Goal: Task Accomplishment & Management: Manage account settings

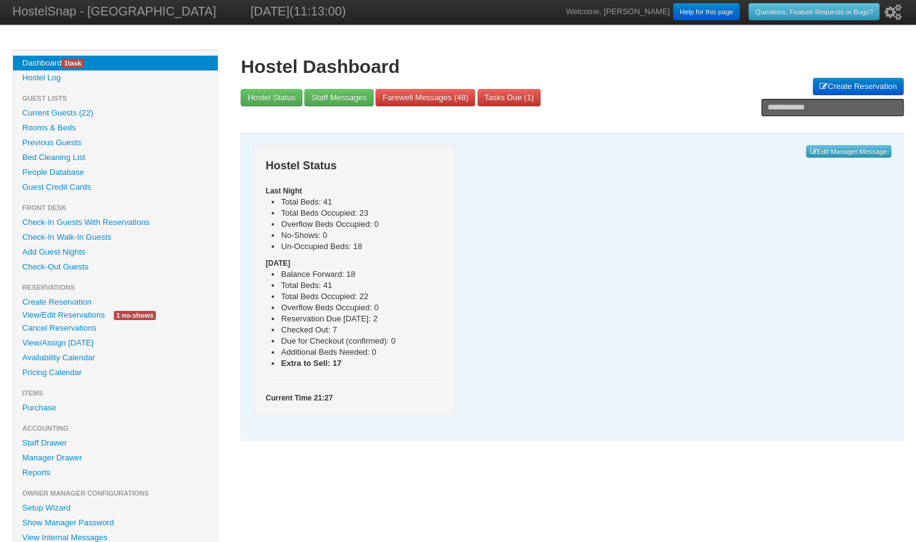
click at [51, 360] on link "Availability Calendar" at bounding box center [115, 358] width 205 height 15
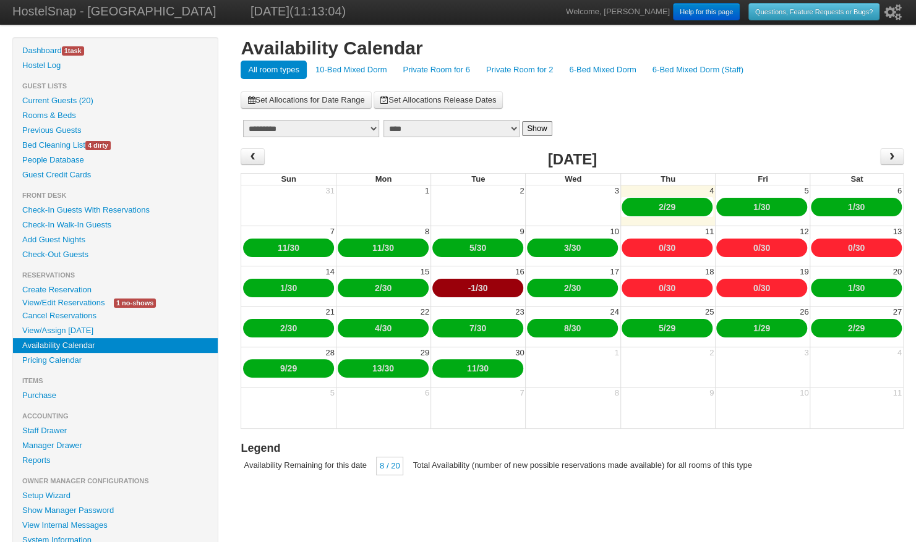
click at [357, 65] on link "10-Bed Mixed Dorm" at bounding box center [351, 70] width 87 height 19
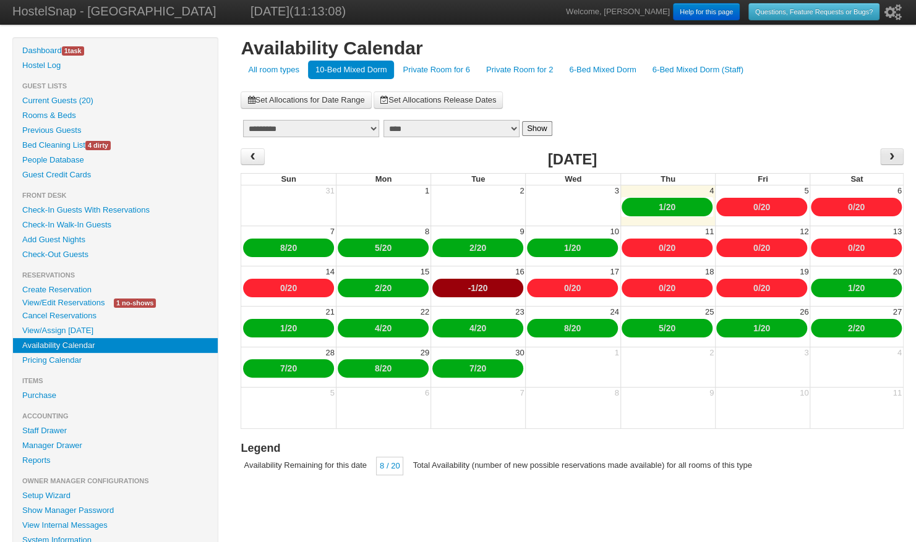
click at [885, 153] on span "›" at bounding box center [891, 156] width 23 height 17
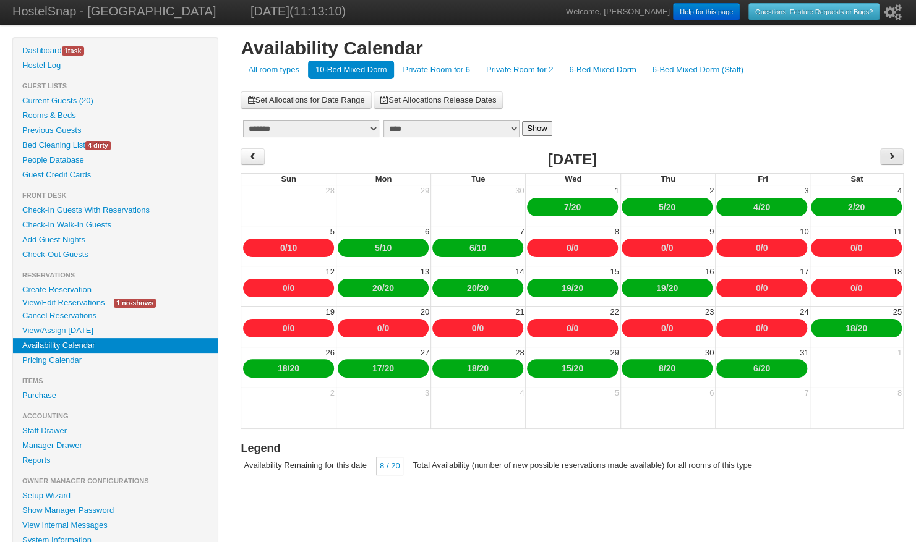
click at [889, 159] on span "›" at bounding box center [892, 156] width 10 height 19
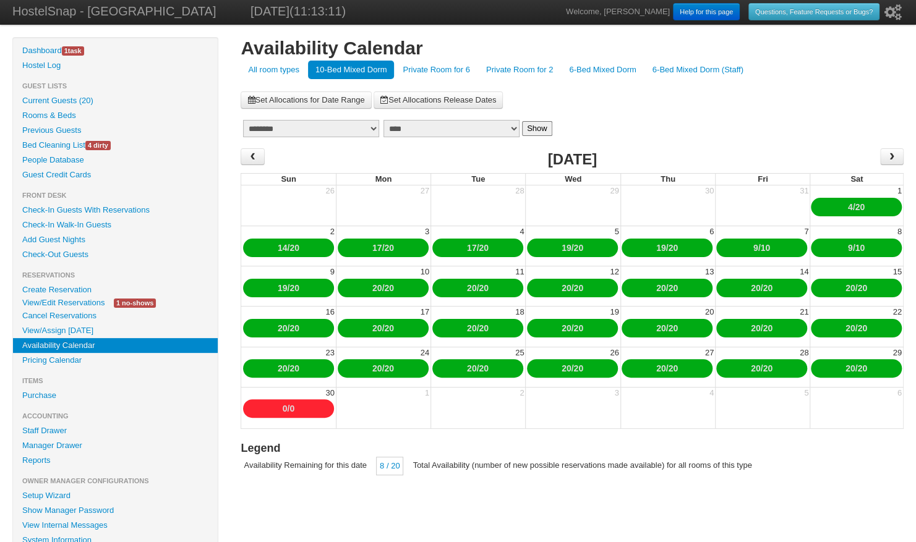
click at [889, 164] on td "›" at bounding box center [821, 160] width 166 height 25
click at [892, 162] on span "›" at bounding box center [892, 156] width 10 height 19
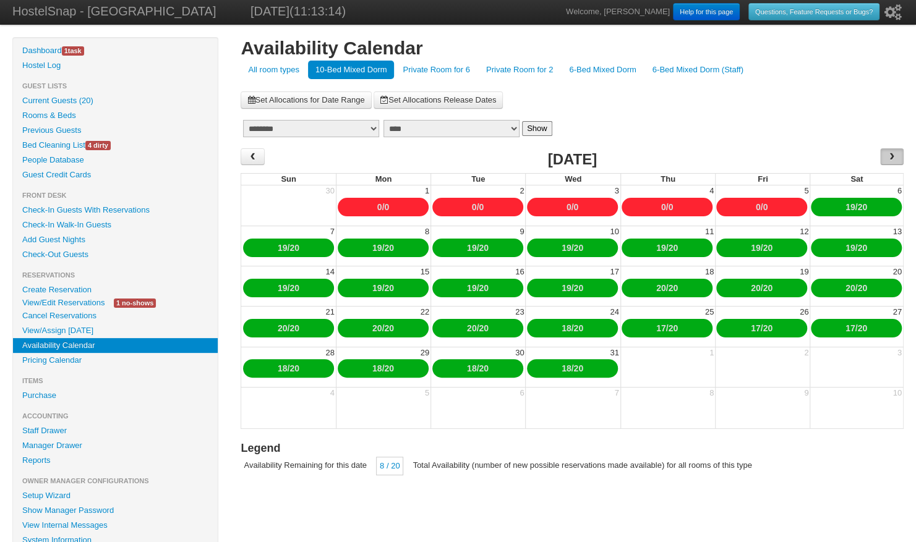
click at [892, 162] on span "›" at bounding box center [892, 156] width 10 height 19
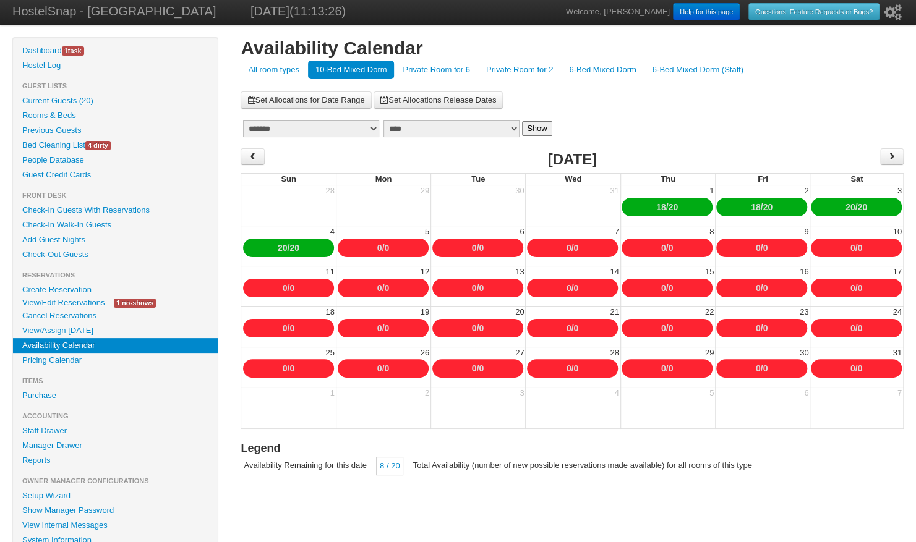
click at [388, 369] on link "0" at bounding box center [386, 369] width 5 height 10
type input "*"
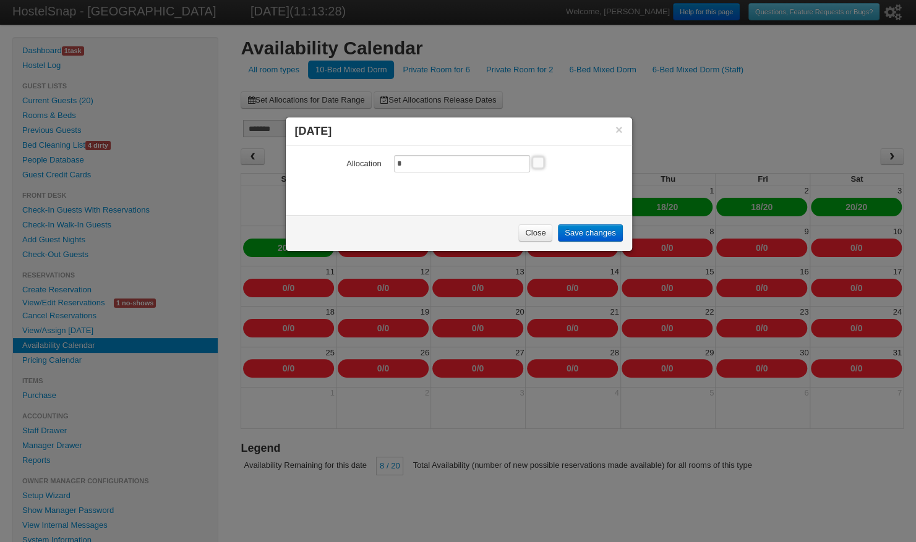
click at [403, 164] on input "*" at bounding box center [462, 163] width 136 height 17
type input "**"
click at [584, 231] on link "Save changes" at bounding box center [590, 232] width 64 height 17
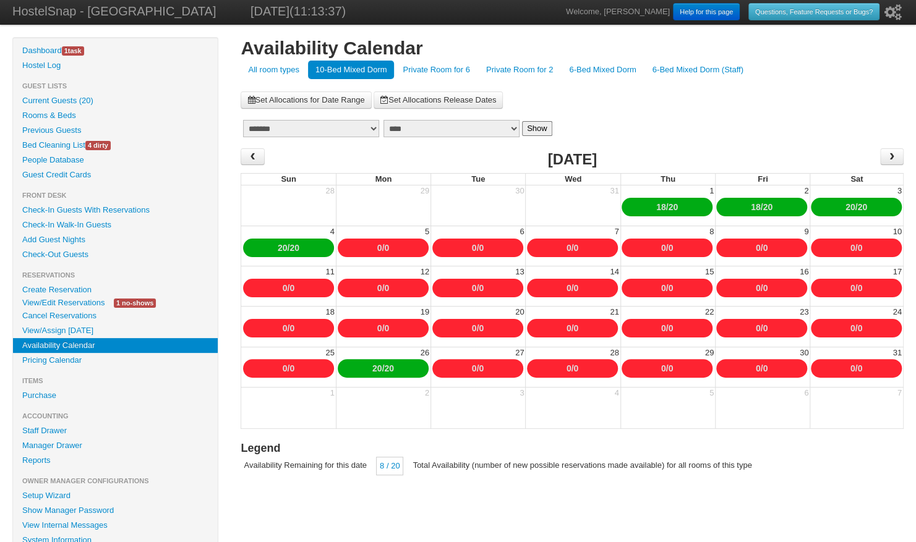
click at [305, 98] on link "Set Allocations for Date Range" at bounding box center [306, 100] width 130 height 17
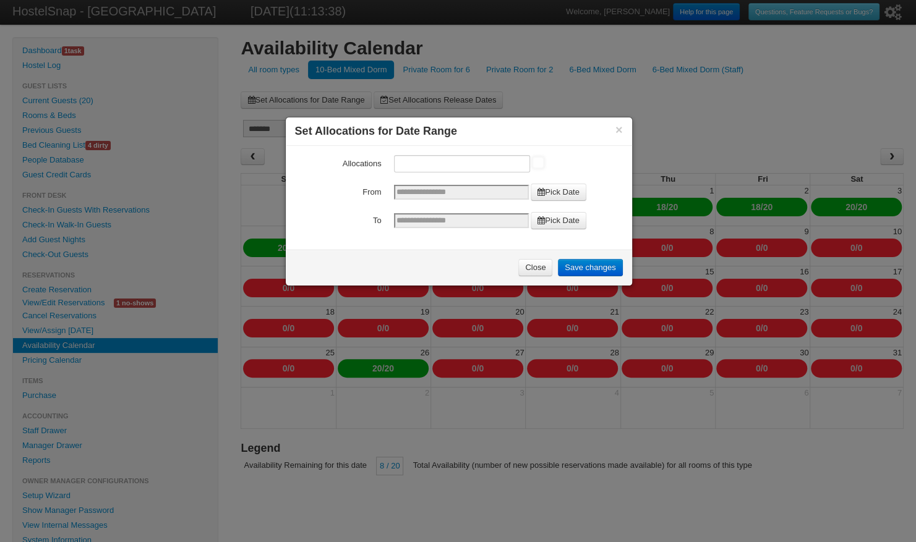
click at [421, 162] on input "Allocations" at bounding box center [462, 163] width 136 height 17
type input "**"
click at [553, 190] on link "Pick Date" at bounding box center [559, 192] width 56 height 17
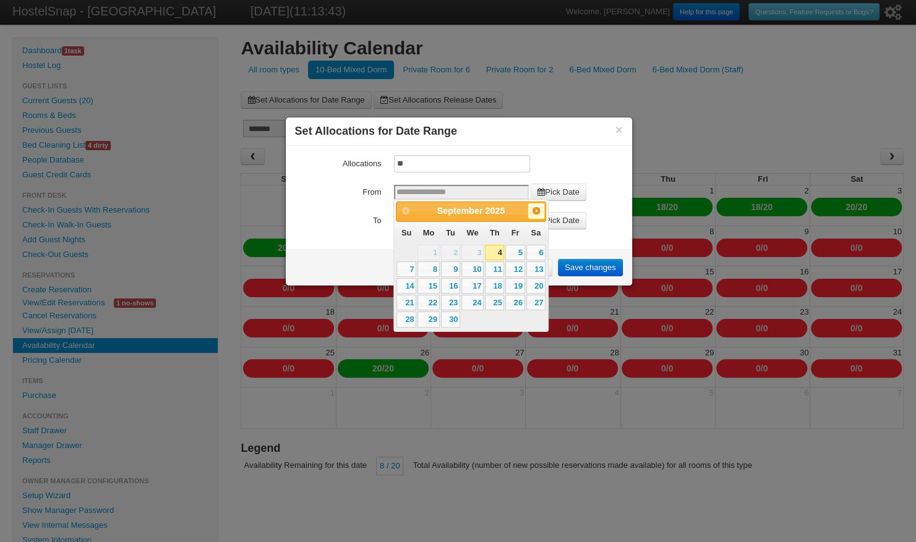
click at [533, 210] on span "Next" at bounding box center [536, 211] width 10 height 10
click at [533, 213] on span "Next" at bounding box center [536, 211] width 10 height 10
click at [533, 215] on span "Next" at bounding box center [536, 211] width 10 height 10
click at [451, 316] on link "27" at bounding box center [450, 319] width 19 height 15
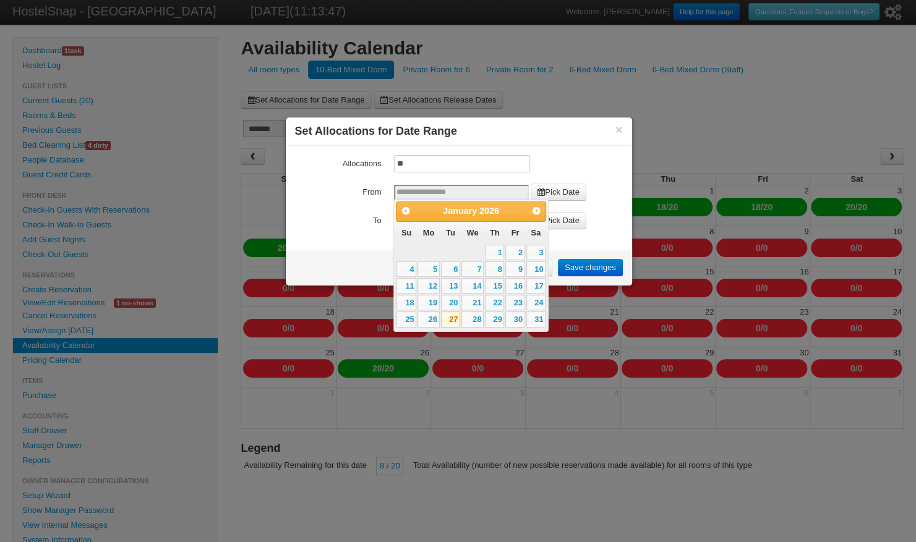
type input "**********"
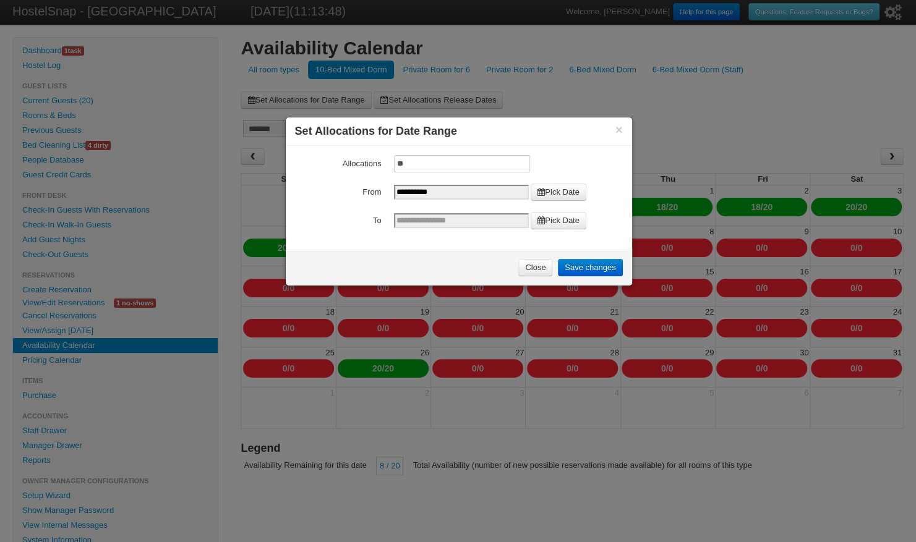
click at [555, 215] on link "Pick Date" at bounding box center [559, 220] width 56 height 17
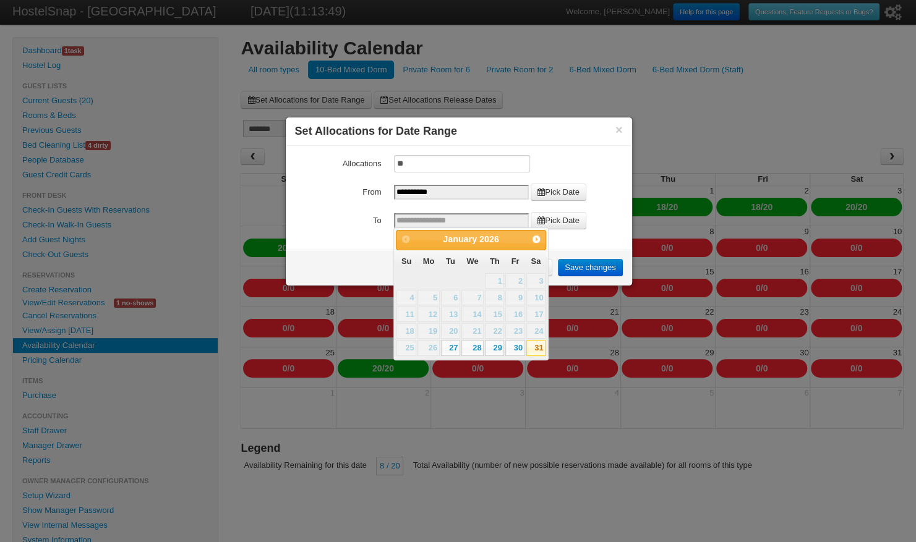
click at [537, 345] on link "31" at bounding box center [535, 347] width 19 height 15
type input "**********"
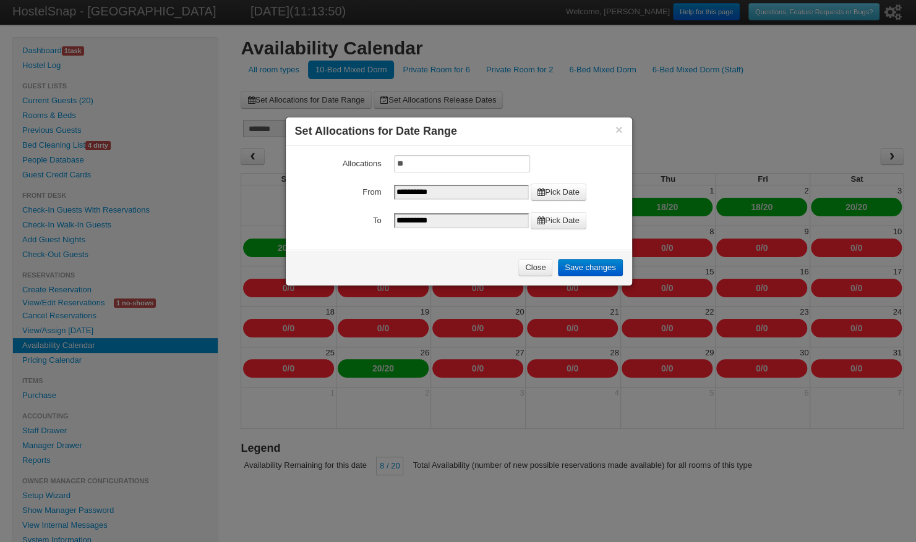
click at [587, 265] on link "Save changes" at bounding box center [590, 267] width 64 height 17
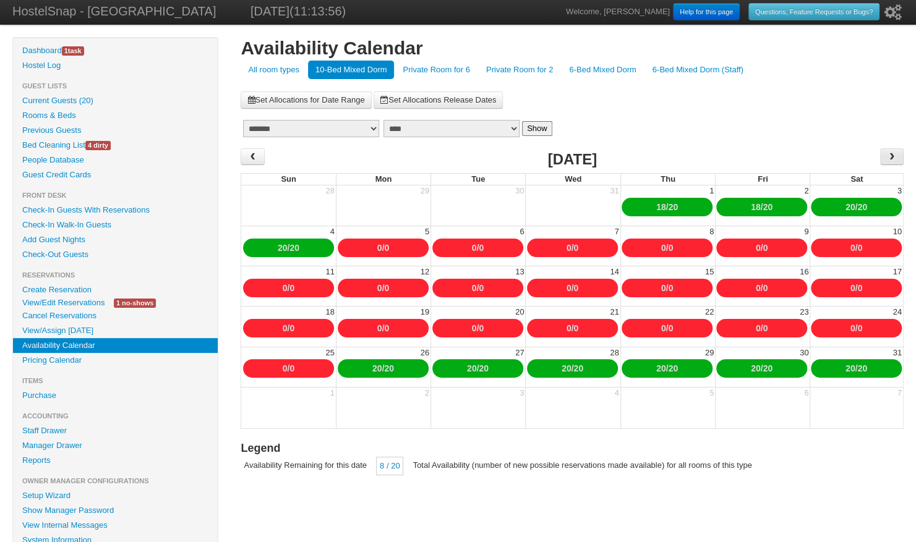
click at [895, 155] on span "›" at bounding box center [892, 156] width 10 height 19
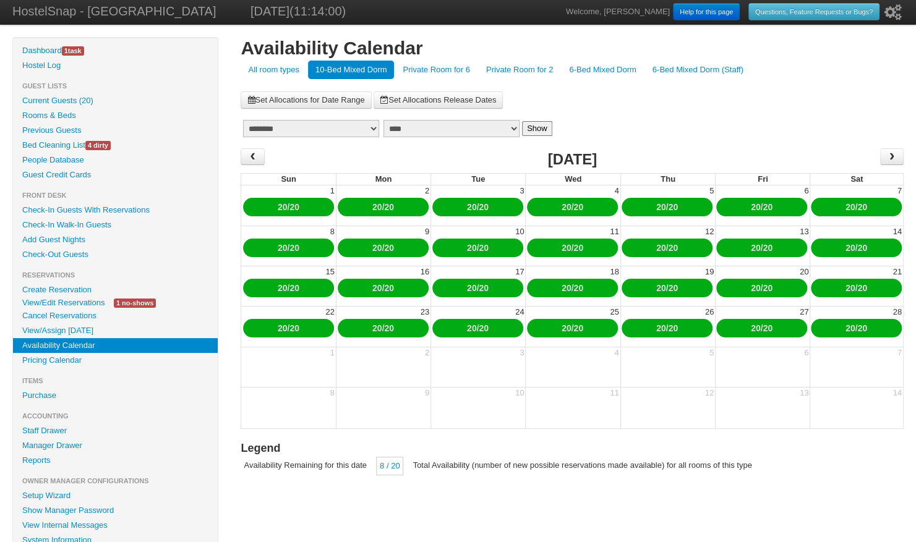
click at [443, 69] on link "Private Room for 6" at bounding box center [436, 70] width 82 height 19
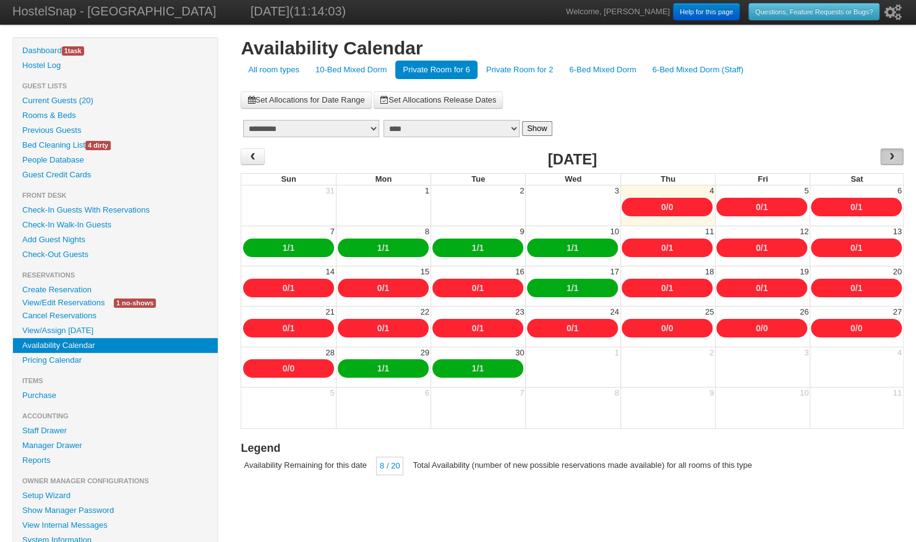
click at [897, 155] on span "›" at bounding box center [891, 156] width 23 height 17
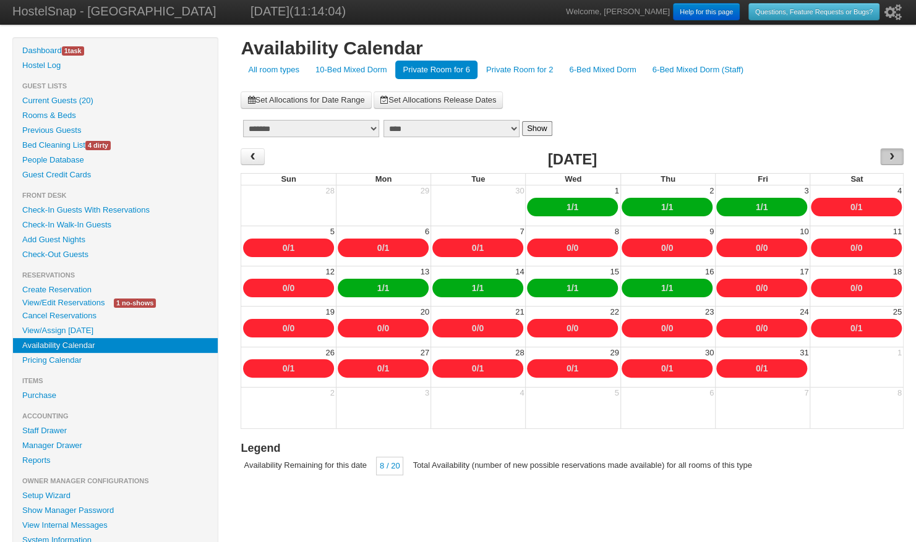
click at [897, 157] on span "›" at bounding box center [891, 156] width 23 height 17
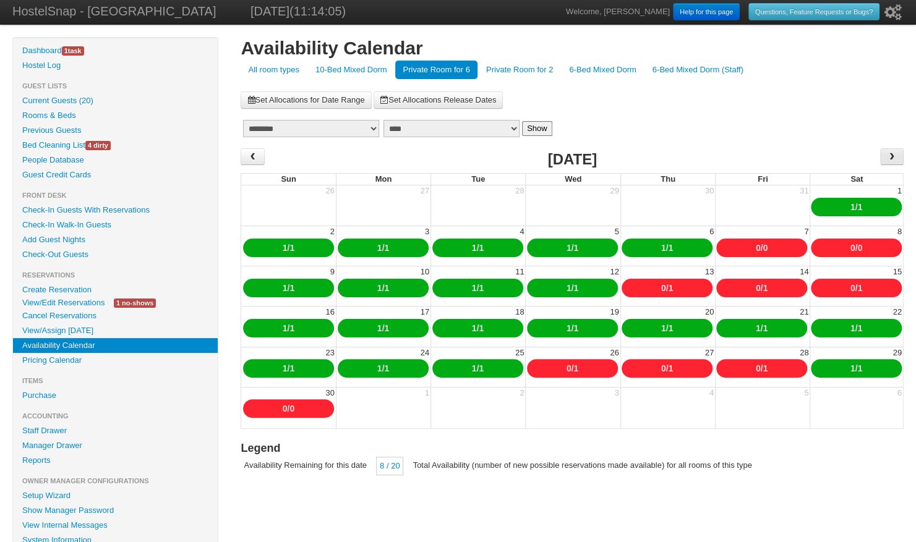
click at [897, 157] on span "›" at bounding box center [891, 156] width 23 height 17
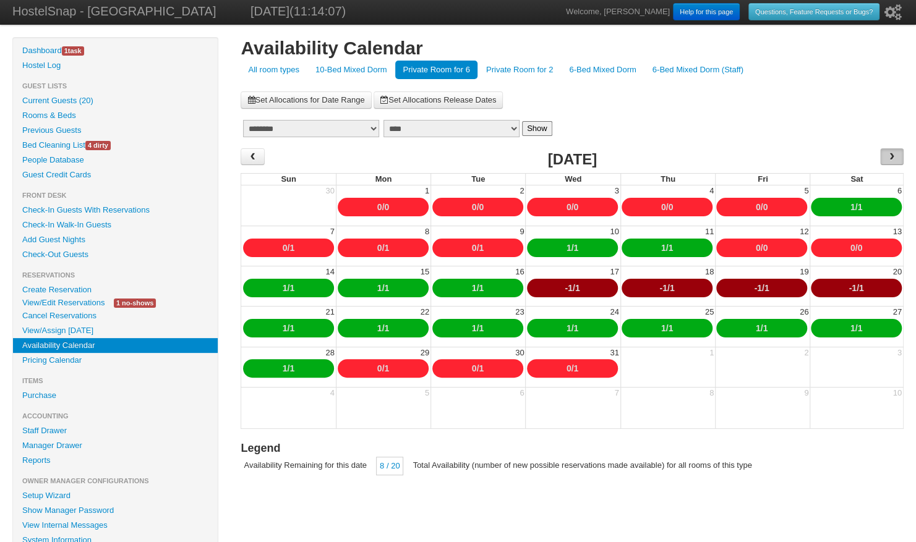
click at [897, 157] on span "›" at bounding box center [891, 156] width 23 height 17
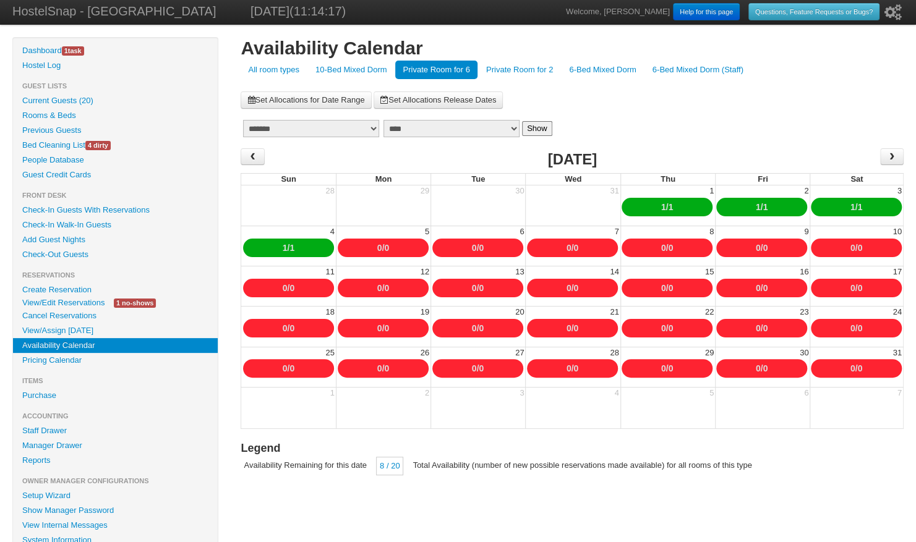
click at [328, 100] on link "Set Allocations for Date Range" at bounding box center [306, 100] width 130 height 17
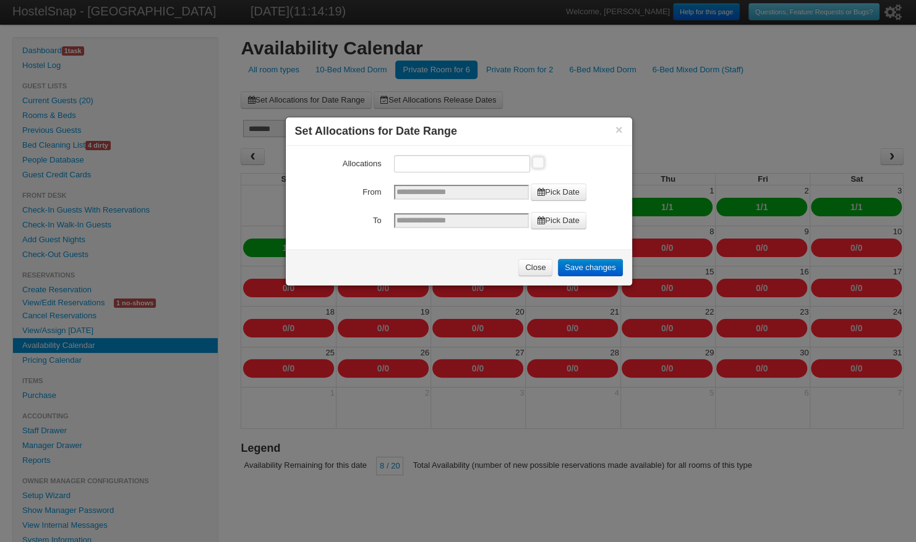
click at [424, 161] on input "Allocations" at bounding box center [462, 163] width 136 height 17
type input "*"
click at [406, 192] on input "From" at bounding box center [461, 192] width 135 height 15
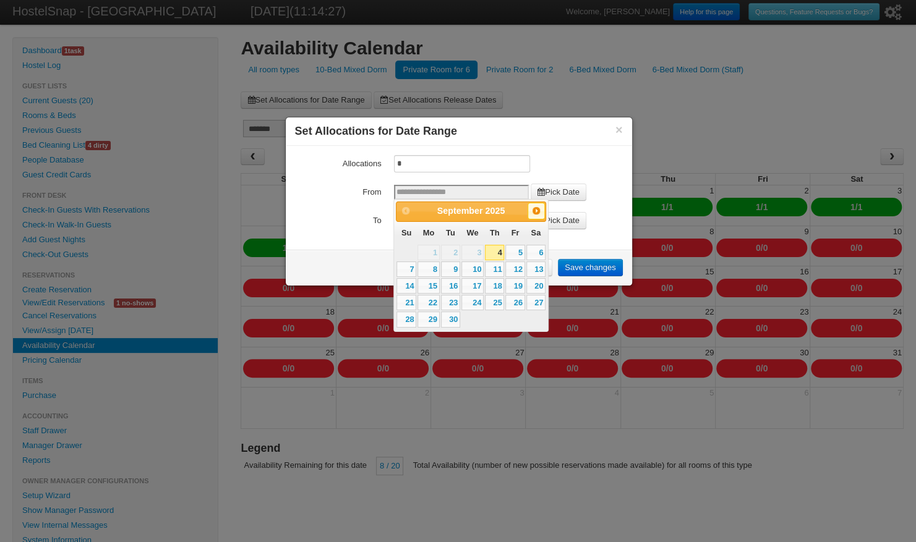
click at [536, 213] on span "Next" at bounding box center [536, 211] width 10 height 10
click at [536, 214] on span "Next" at bounding box center [536, 211] width 10 height 10
click at [431, 318] on link "26" at bounding box center [428, 319] width 22 height 15
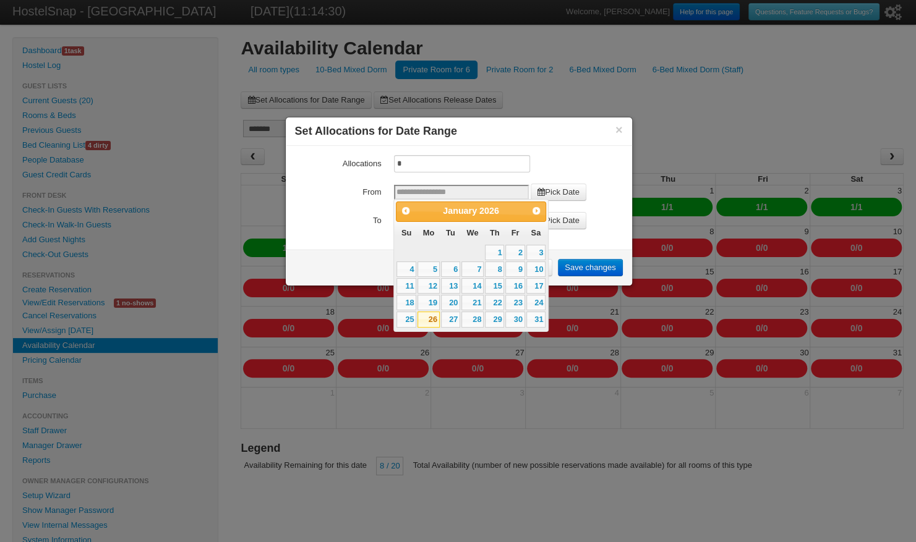
type input "**********"
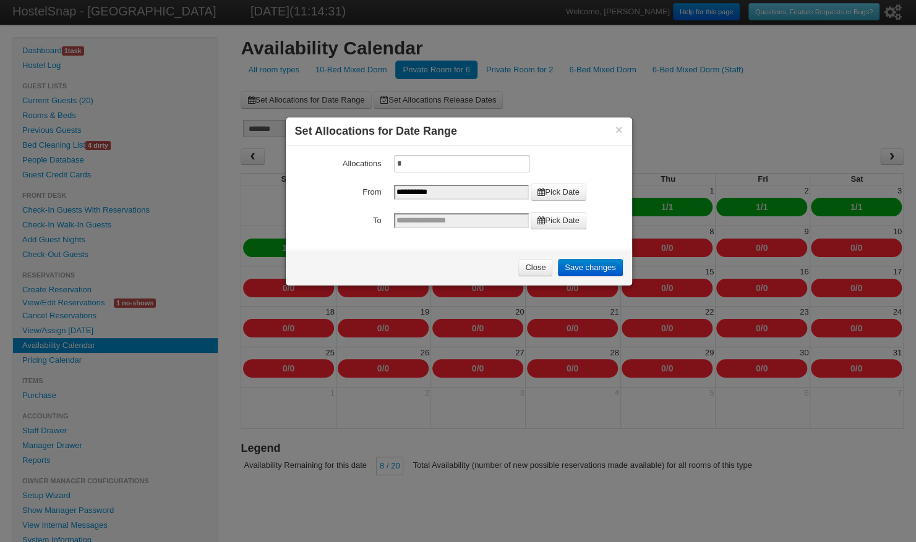
click at [552, 223] on link "Pick Date" at bounding box center [559, 220] width 56 height 17
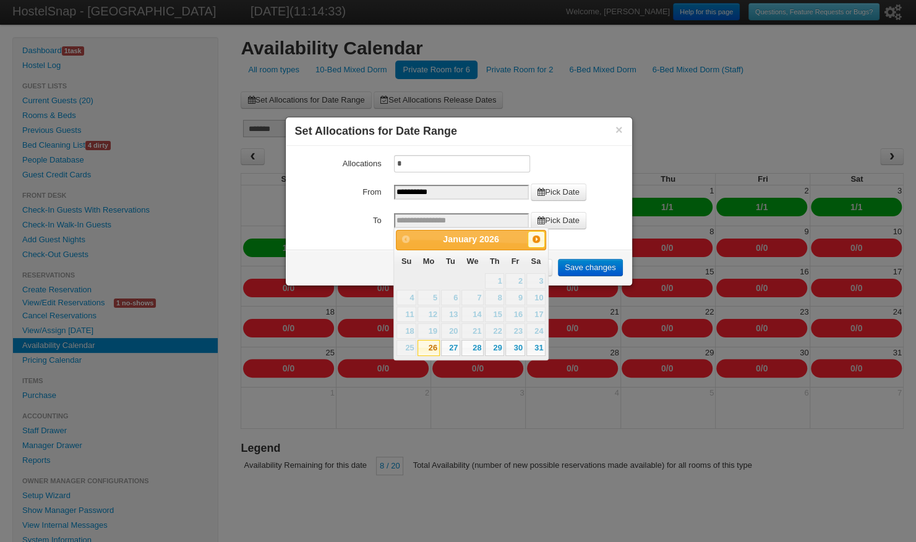
click at [537, 244] on link "Next" at bounding box center [535, 239] width 17 height 17
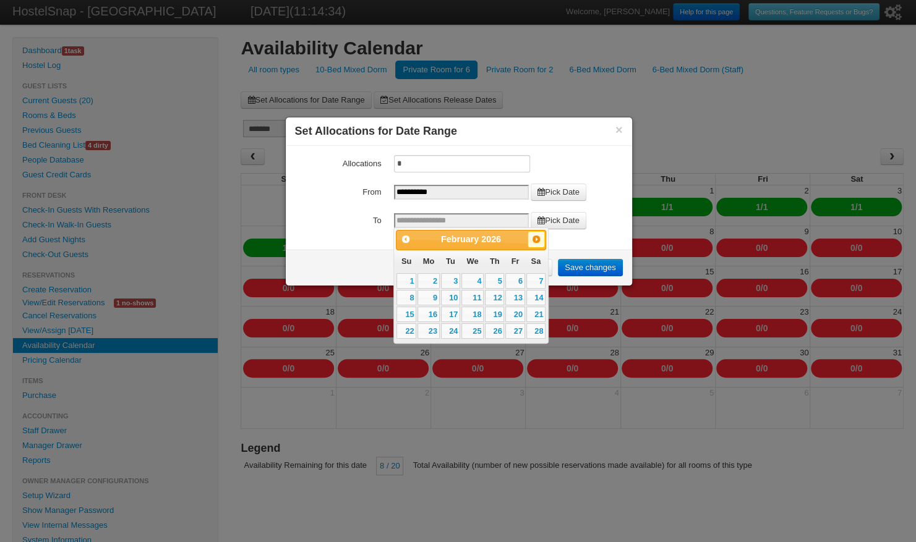
click at [537, 244] on link "Next" at bounding box center [535, 239] width 17 height 17
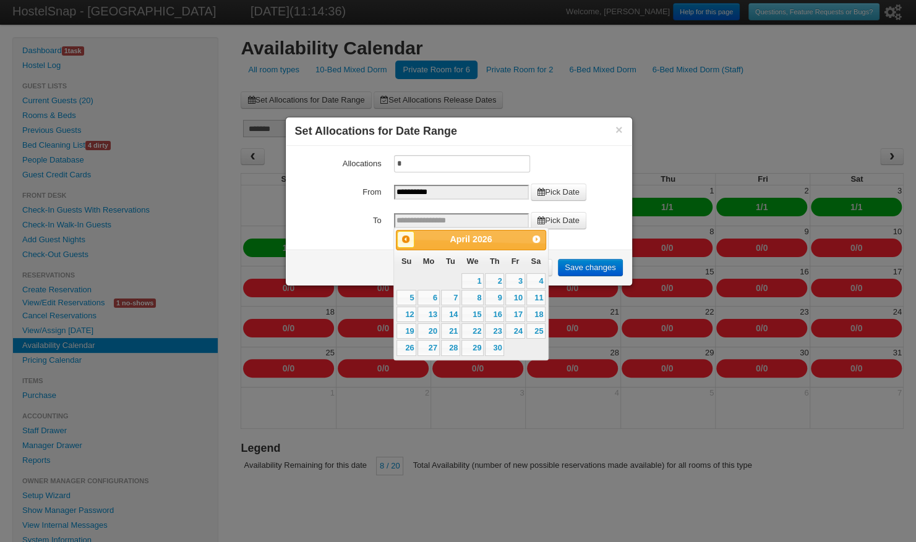
click at [408, 242] on span "Prev" at bounding box center [406, 239] width 10 height 10
click at [537, 345] on link "31" at bounding box center [535, 347] width 19 height 15
type input "**********"
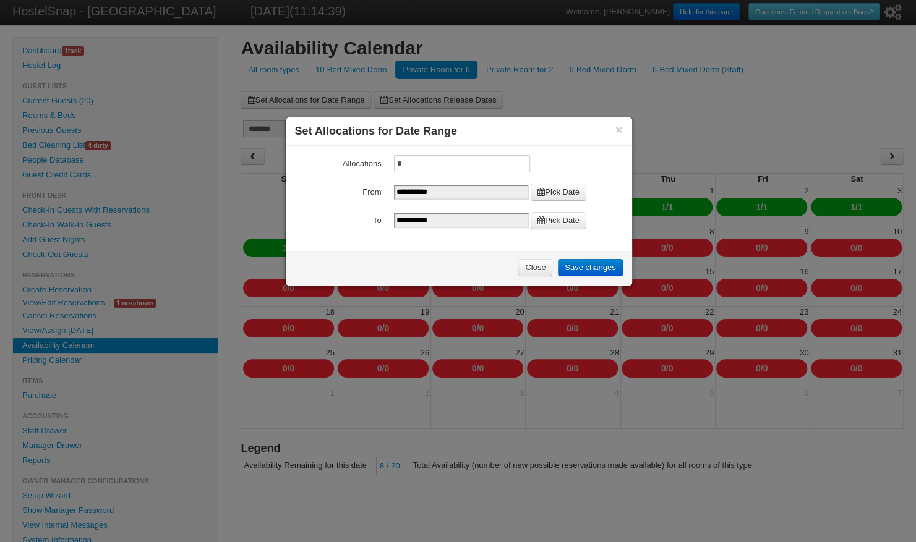
click at [592, 265] on link "Save changes" at bounding box center [590, 267] width 64 height 17
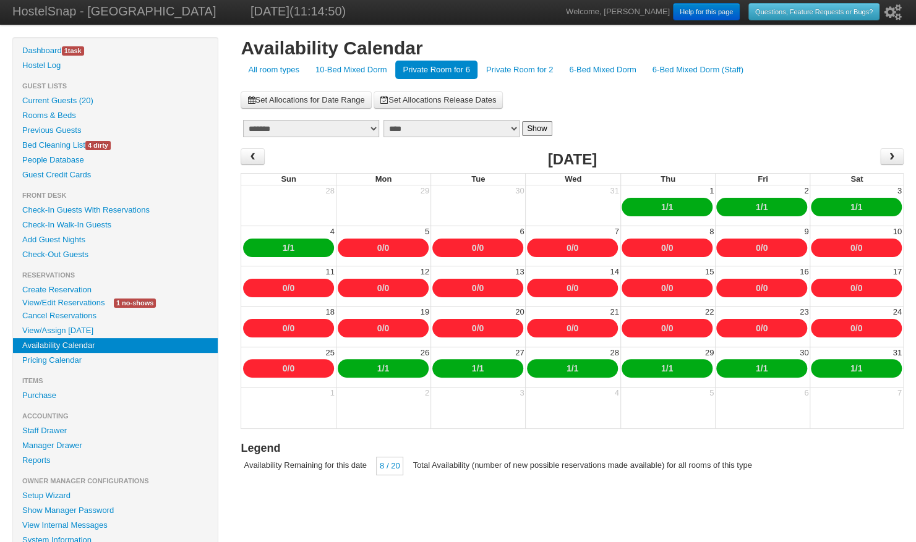
click at [388, 367] on link "1" at bounding box center [386, 369] width 5 height 10
type input "*"
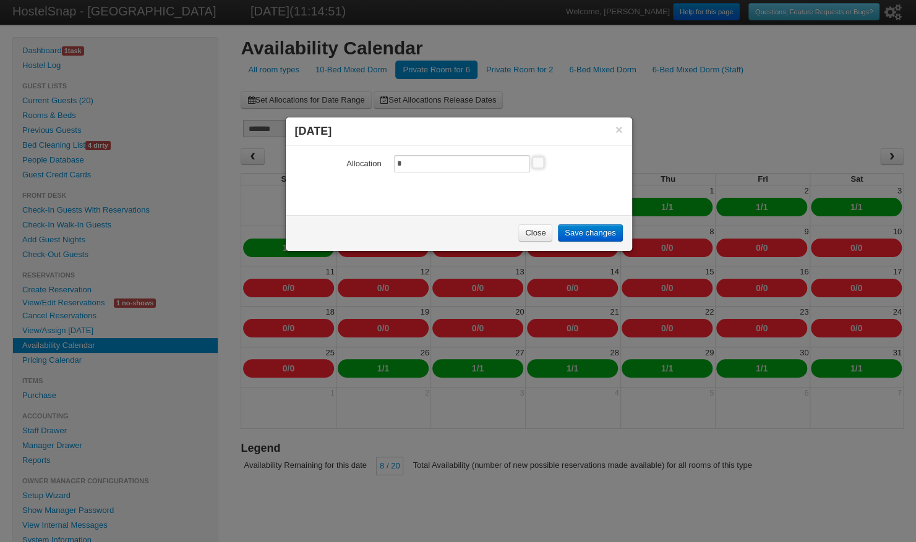
click at [414, 163] on input "*" at bounding box center [462, 163] width 136 height 17
type input "*"
click at [573, 232] on link "Save changes" at bounding box center [590, 232] width 64 height 17
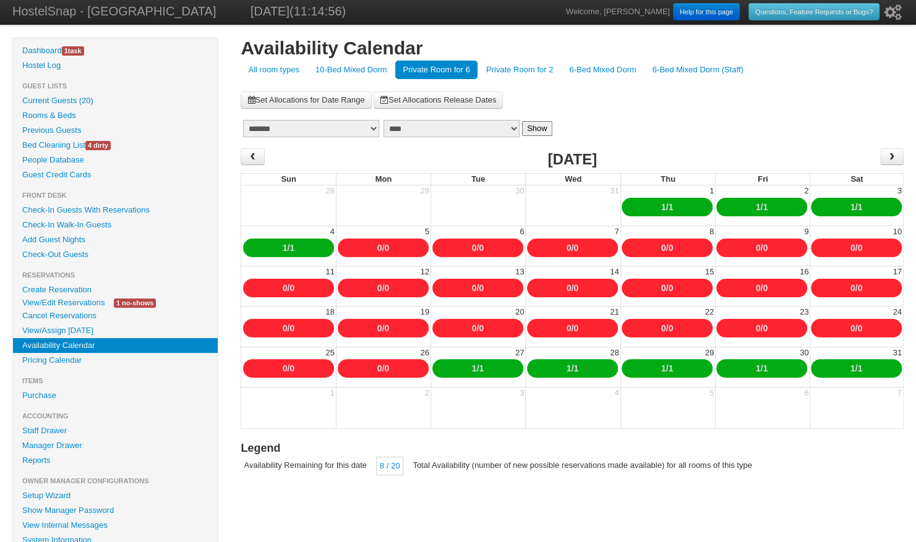
click at [346, 70] on link "10-Bed Mixed Dorm" at bounding box center [351, 70] width 87 height 19
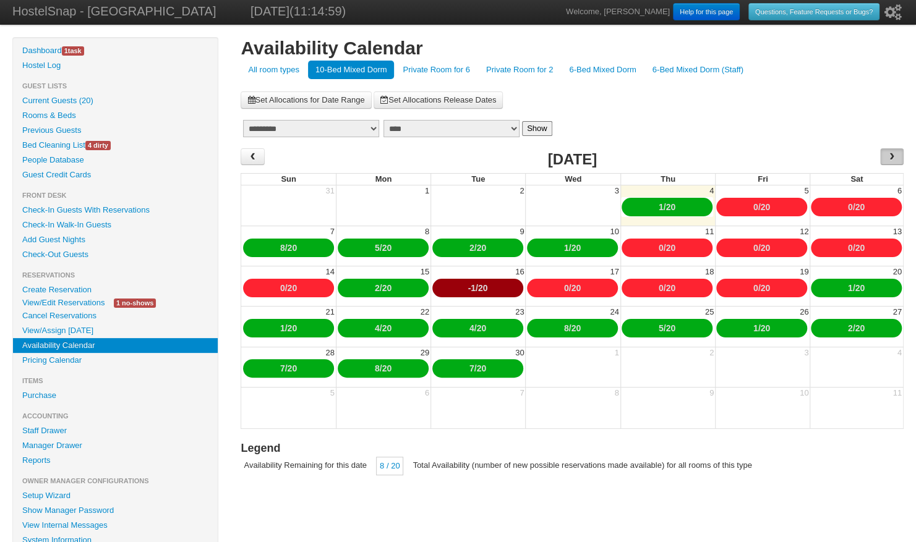
click at [895, 159] on span "›" at bounding box center [892, 156] width 10 height 19
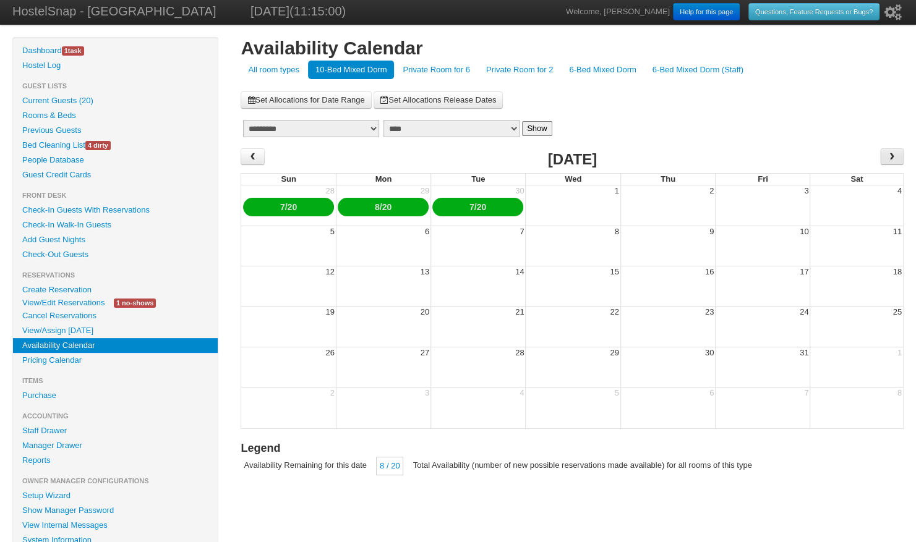
click at [895, 160] on span "›" at bounding box center [892, 156] width 10 height 19
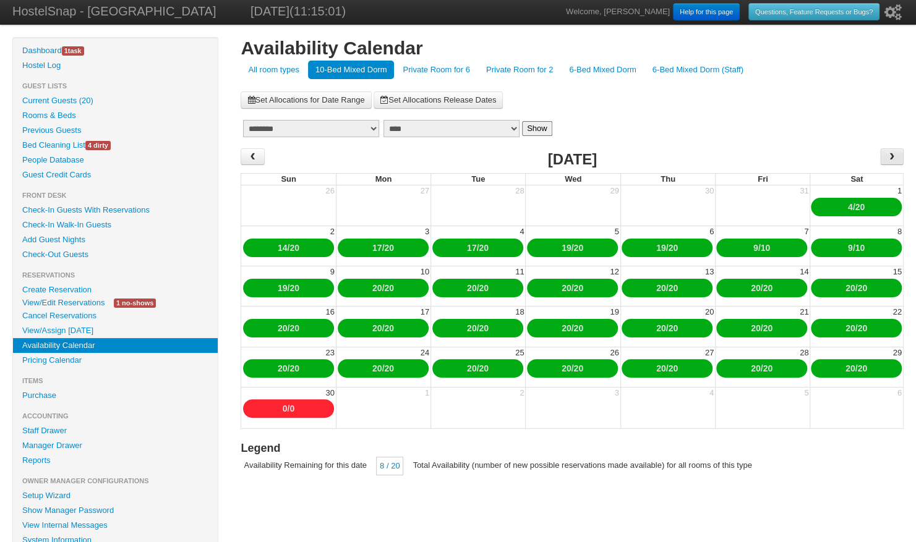
click at [895, 164] on td "›" at bounding box center [821, 160] width 166 height 25
click at [892, 162] on span "›" at bounding box center [892, 156] width 10 height 19
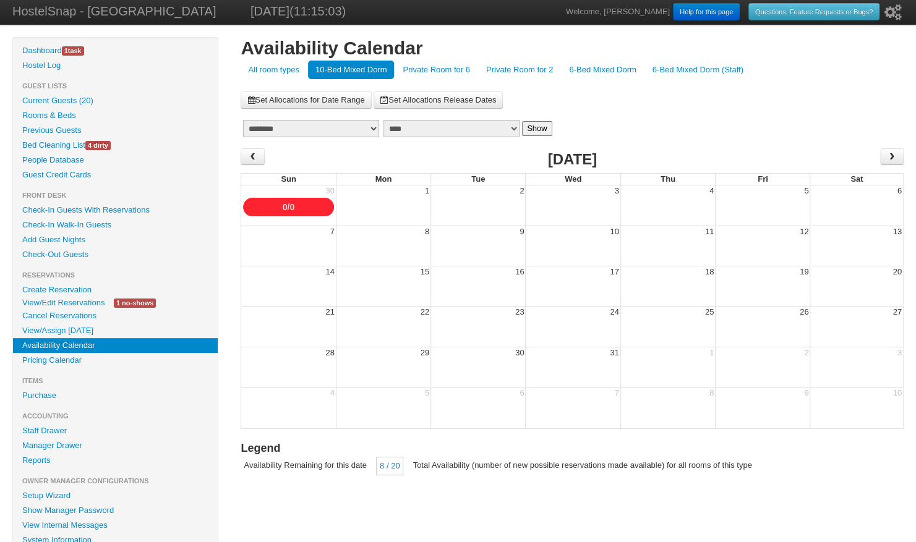
click at [892, 165] on td "›" at bounding box center [821, 160] width 166 height 25
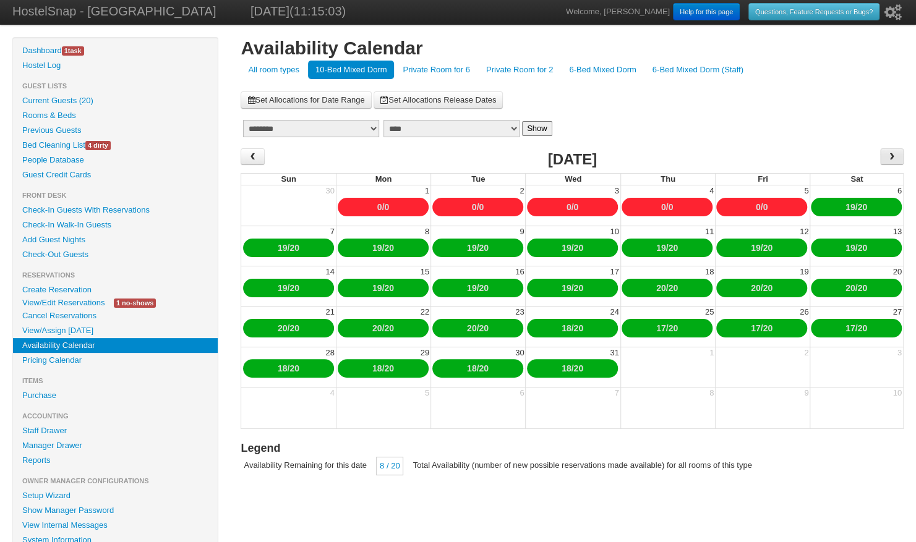
click at [892, 162] on span "›" at bounding box center [892, 156] width 10 height 19
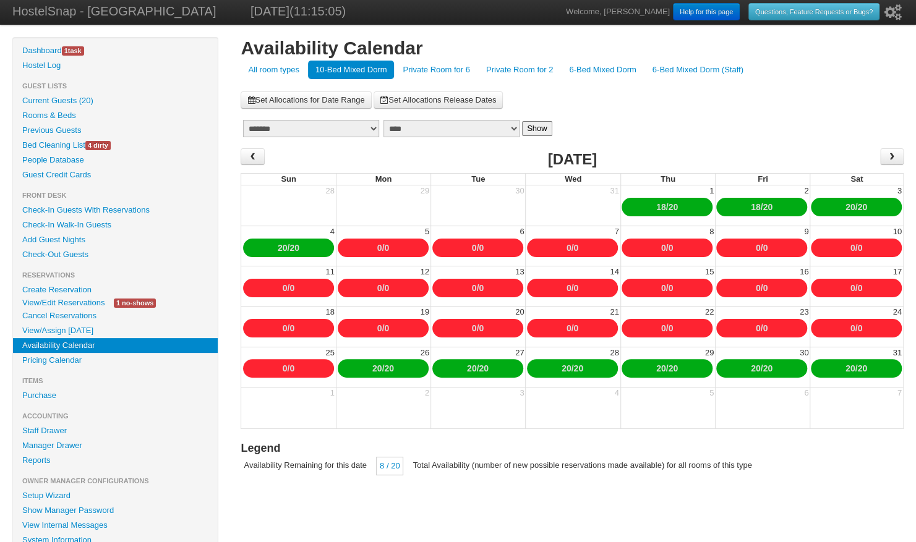
click at [393, 370] on link "20" at bounding box center [389, 369] width 10 height 10
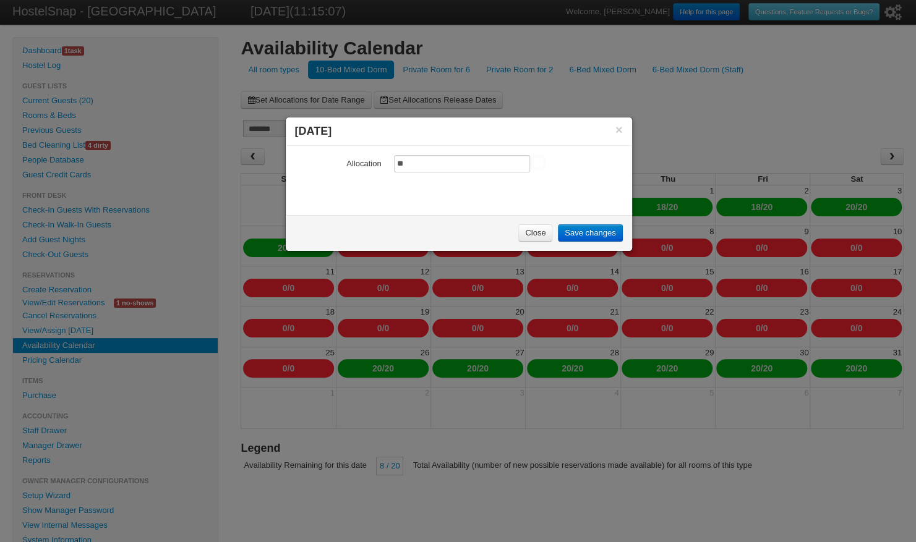
click at [424, 165] on input "**" at bounding box center [462, 163] width 136 height 17
type input "*"
click at [599, 230] on link "Save changes" at bounding box center [590, 232] width 64 height 17
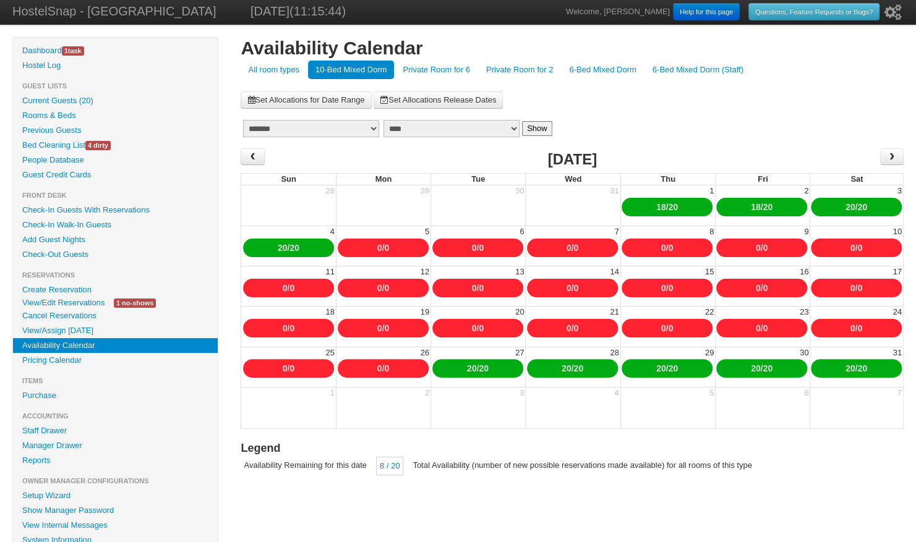
click at [520, 67] on link "Private Room for 2" at bounding box center [520, 70] width 82 height 19
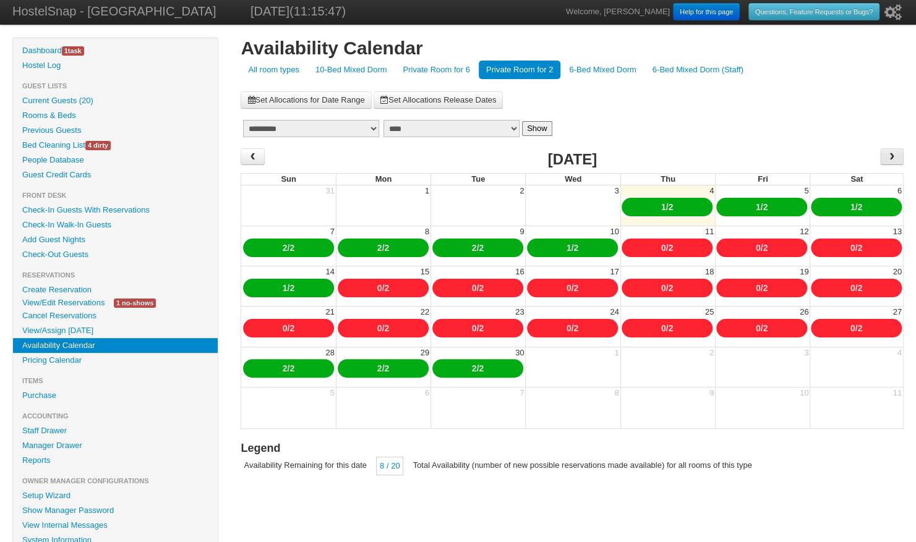
click at [893, 156] on span "›" at bounding box center [892, 156] width 10 height 19
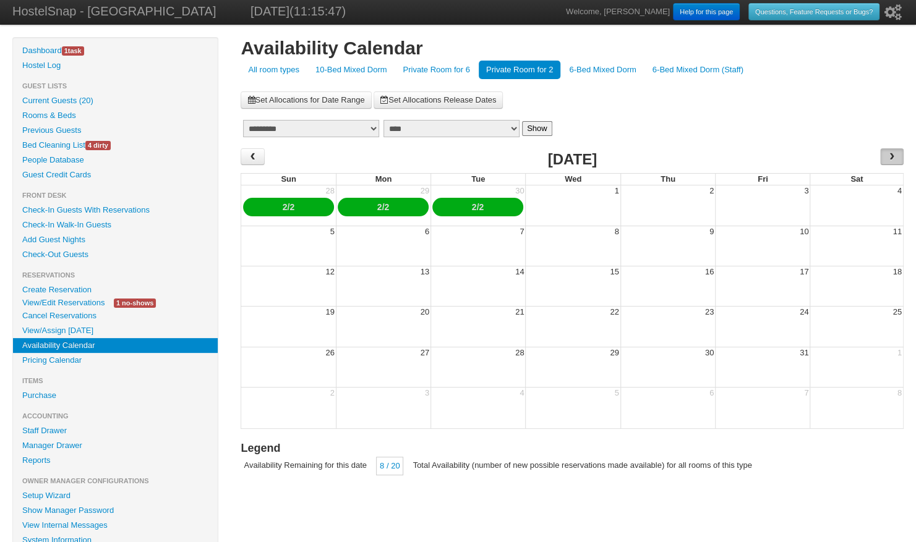
click at [893, 156] on span "›" at bounding box center [892, 156] width 10 height 19
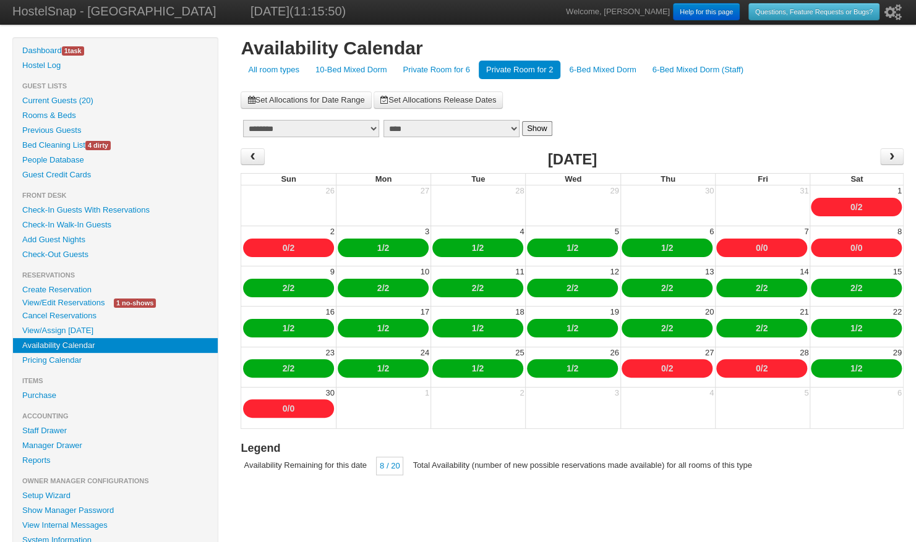
click at [452, 66] on link "Private Room for 6" at bounding box center [436, 70] width 82 height 19
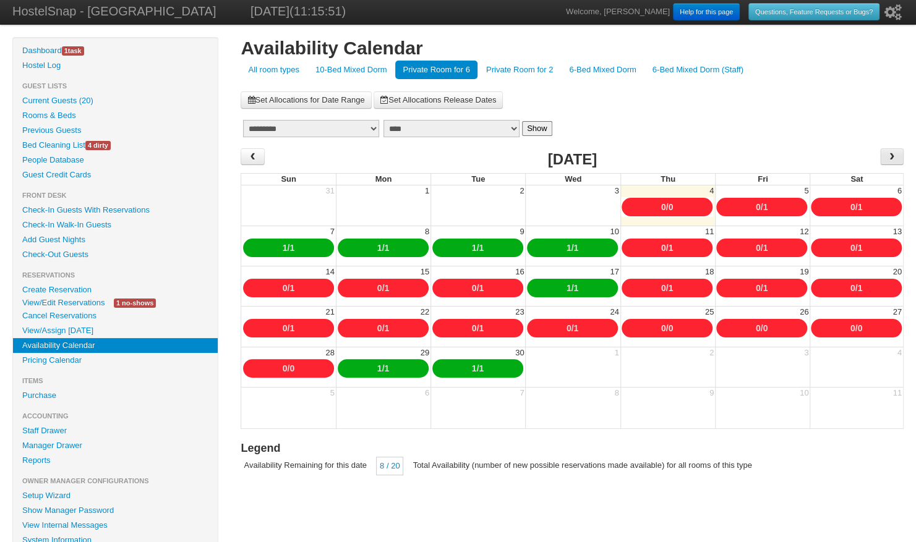
click at [886, 155] on span "›" at bounding box center [891, 156] width 23 height 17
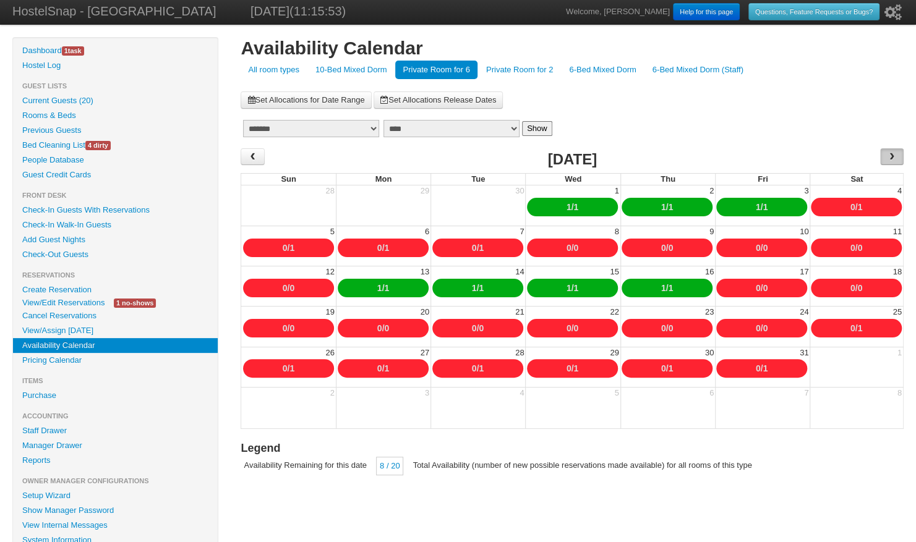
click at [886, 156] on span "›" at bounding box center [891, 156] width 23 height 17
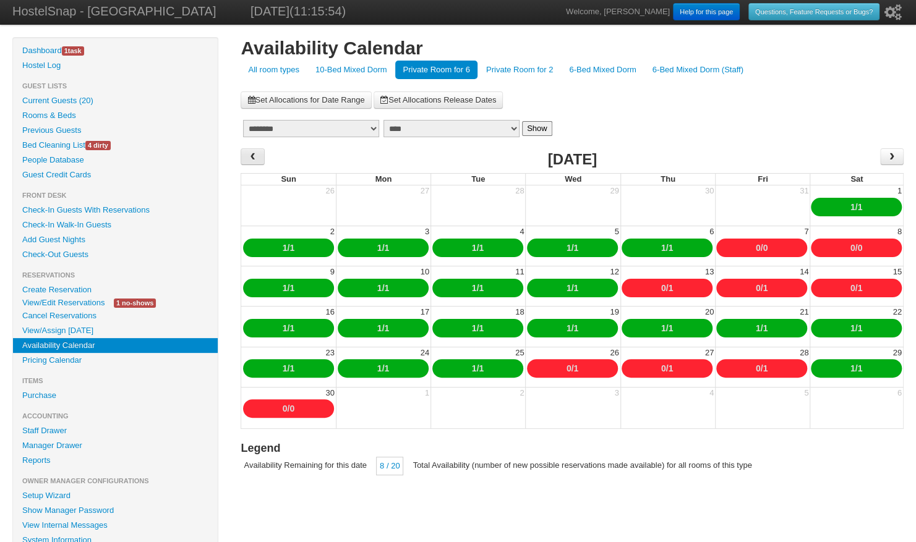
click at [261, 151] on span "‹" at bounding box center [252, 156] width 23 height 17
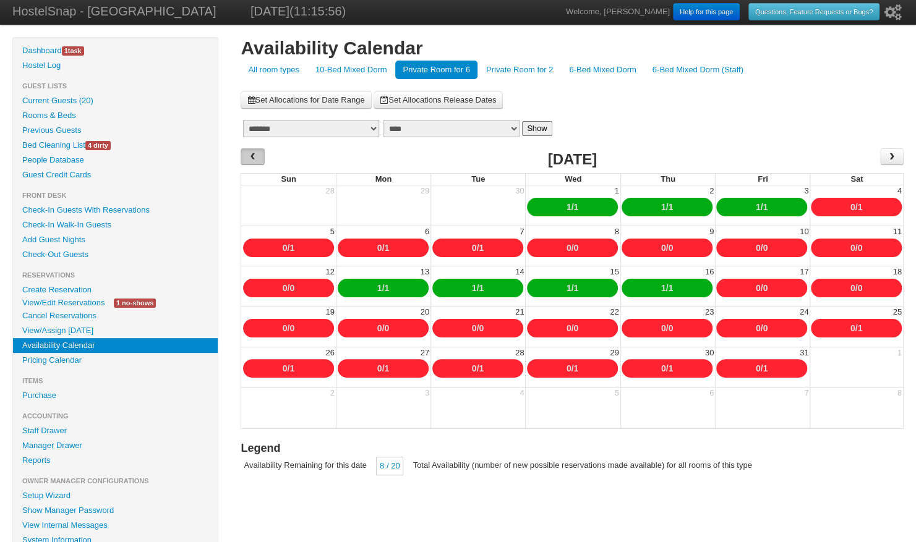
click at [261, 151] on span "‹" at bounding box center [252, 156] width 23 height 17
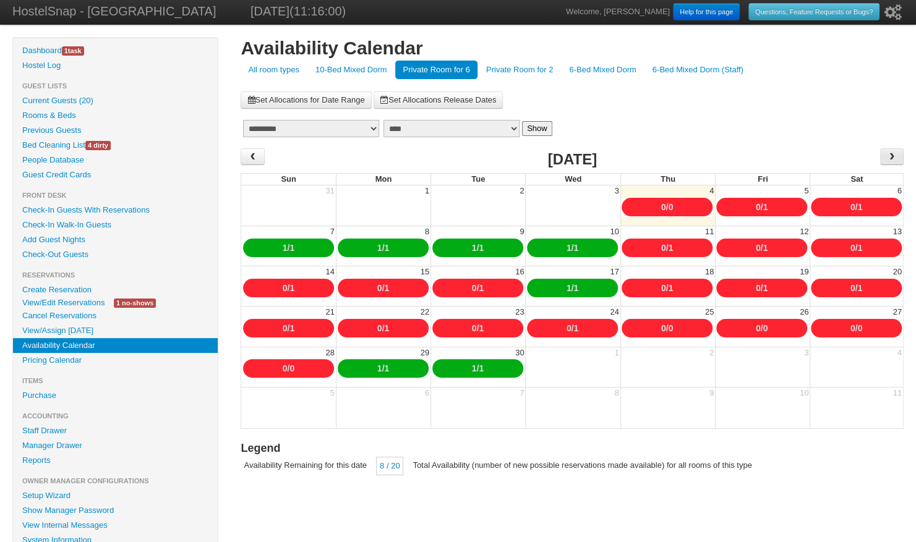
click at [894, 155] on span "›" at bounding box center [892, 156] width 10 height 19
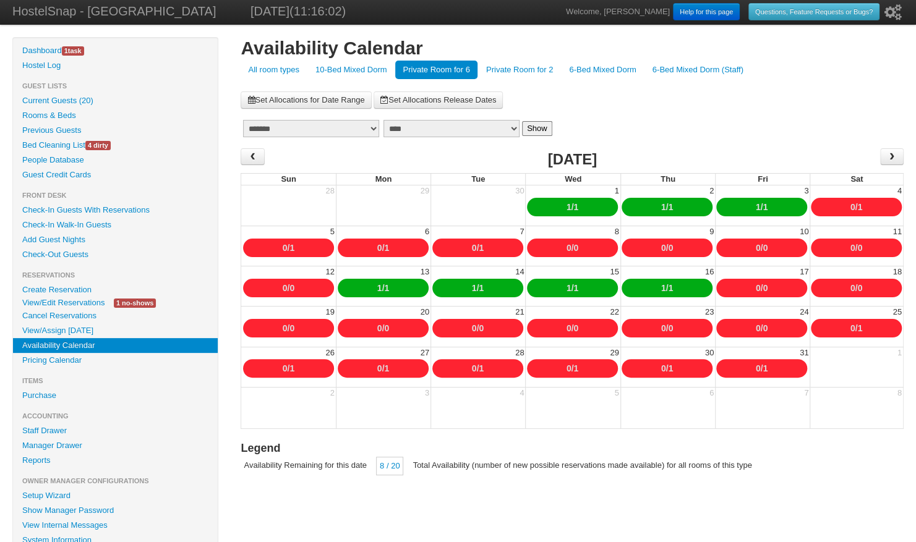
click at [251, 152] on span "‹" at bounding box center [253, 156] width 10 height 19
